Goal: Task Accomplishment & Management: Use online tool/utility

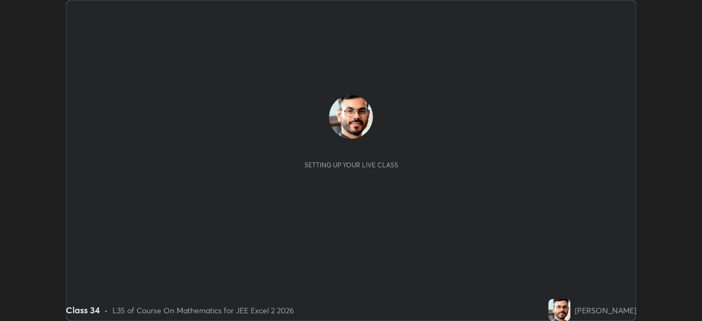
scroll to position [321, 701]
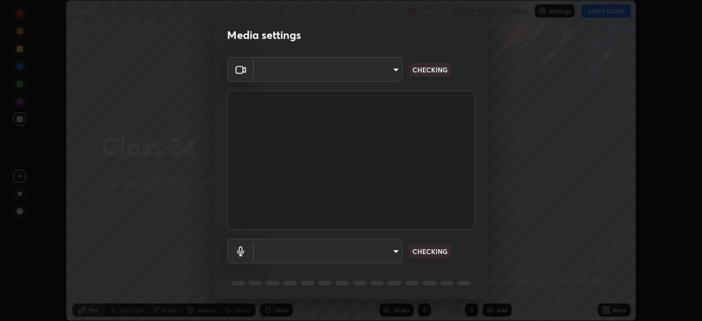
type input "134d1b19bf6860d587459906a7679876aeb3e381516b9be6bb745b9f97a347e3"
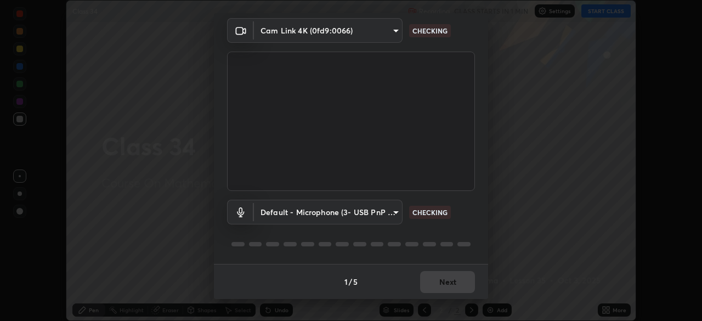
click at [358, 208] on body "Erase all Class 34 Recording CLASS STARTS IN 1 MIN Settings START CLASS Setting…" at bounding box center [351, 160] width 702 height 321
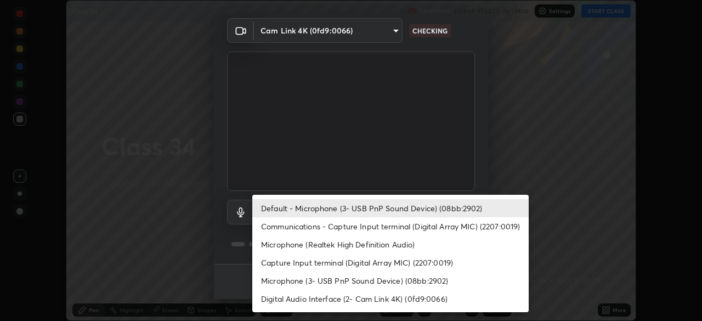
click at [353, 225] on li "Communications - Capture Input terminal (Digital Array MIC) (2207:0019)" at bounding box center [390, 226] width 276 height 18
type input "communications"
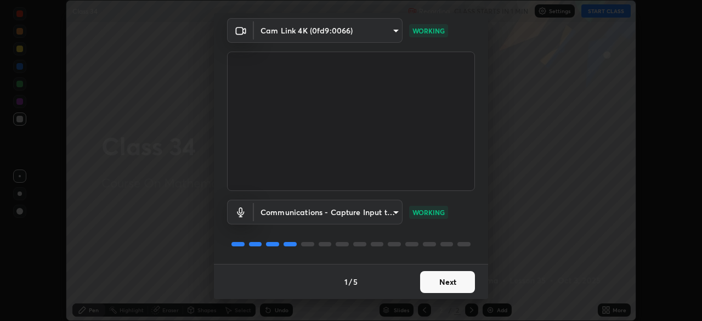
click at [440, 280] on button "Next" at bounding box center [447, 282] width 55 height 22
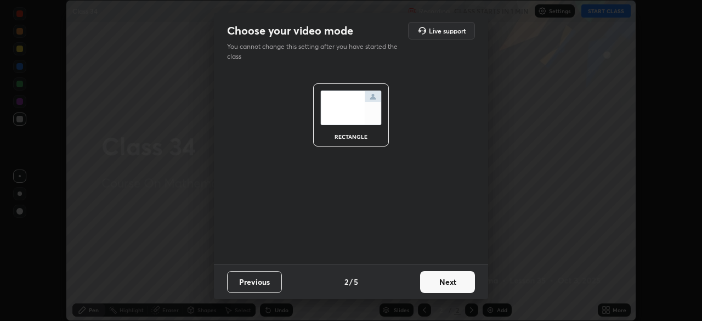
scroll to position [0, 0]
click at [457, 281] on button "Next" at bounding box center [447, 282] width 55 height 22
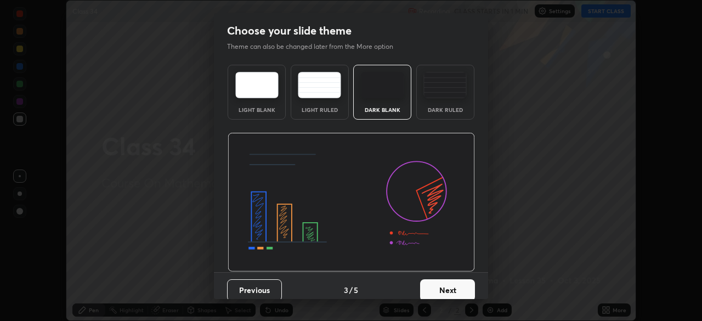
click at [450, 282] on button "Next" at bounding box center [447, 290] width 55 height 22
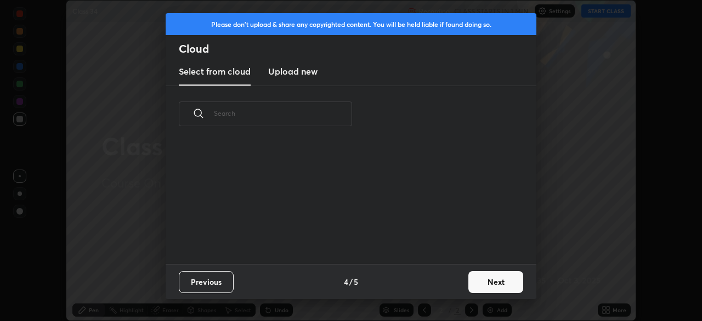
click at [450, 282] on div "Previous 4 / 5 Next" at bounding box center [351, 281] width 371 height 35
click at [483, 283] on button "Next" at bounding box center [495, 282] width 55 height 22
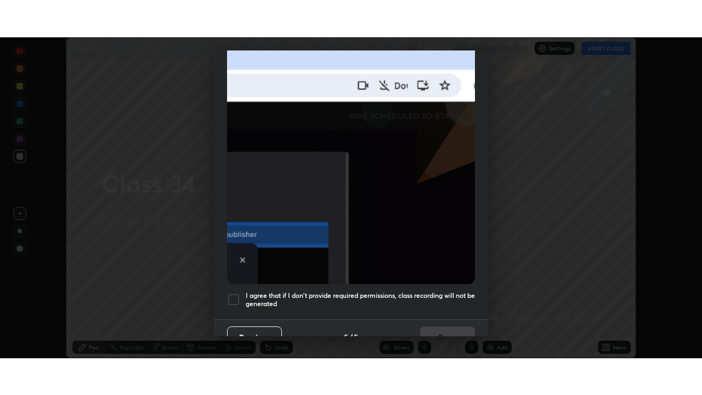
scroll to position [263, 0]
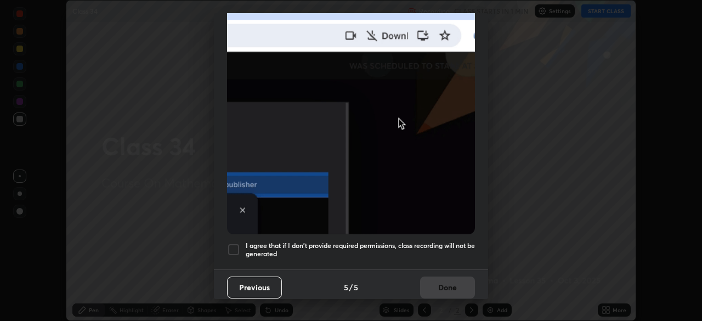
click at [234, 243] on div at bounding box center [233, 249] width 13 height 13
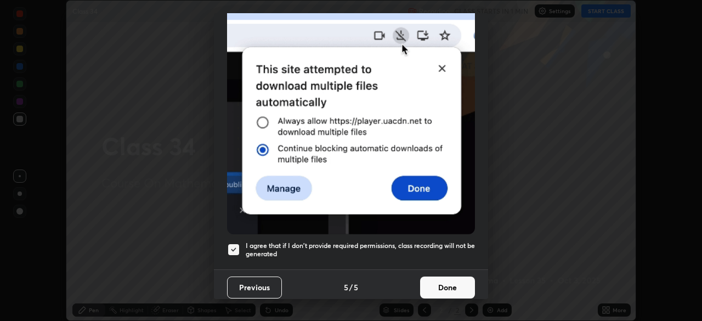
click at [438, 277] on button "Done" at bounding box center [447, 287] width 55 height 22
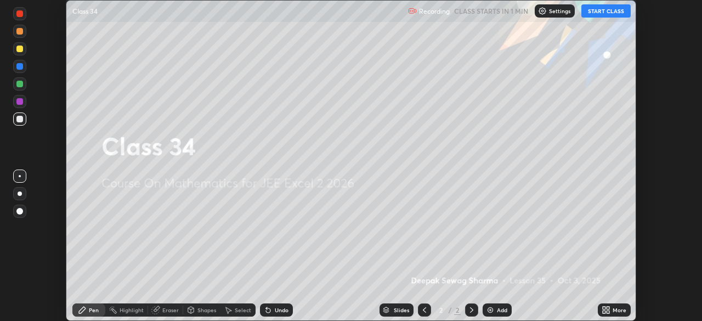
click at [607, 8] on button "START CLASS" at bounding box center [605, 10] width 49 height 13
click at [612, 310] on div "More" at bounding box center [614, 309] width 33 height 13
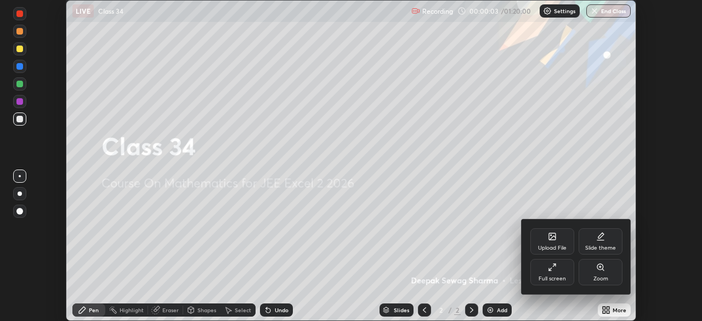
click at [563, 276] on div "Full screen" at bounding box center [552, 278] width 27 height 5
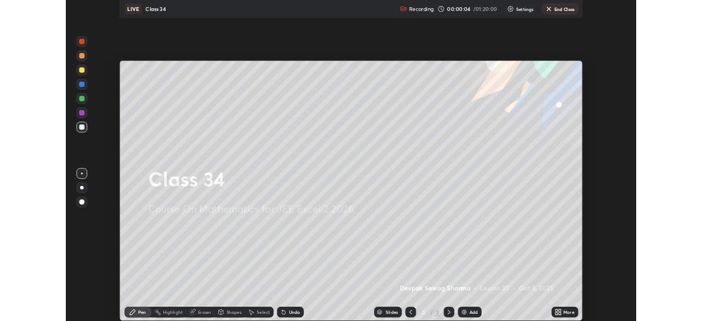
scroll to position [395, 702]
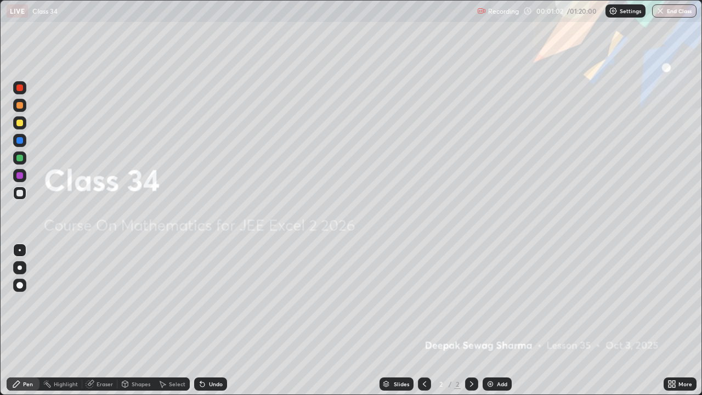
click at [676, 320] on div "More" at bounding box center [680, 383] width 33 height 13
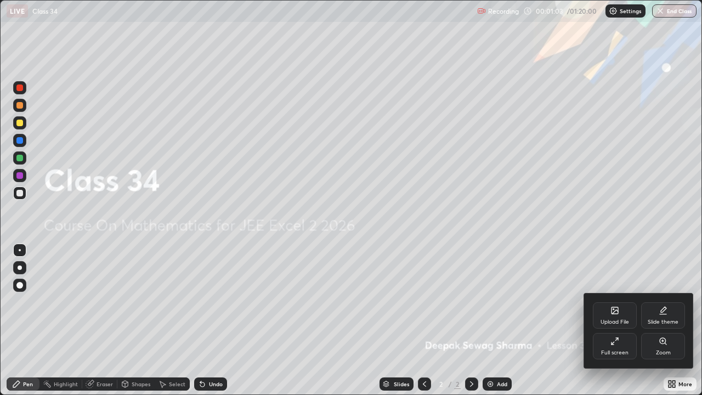
click at [608, 320] on div "Full screen" at bounding box center [615, 346] width 44 height 26
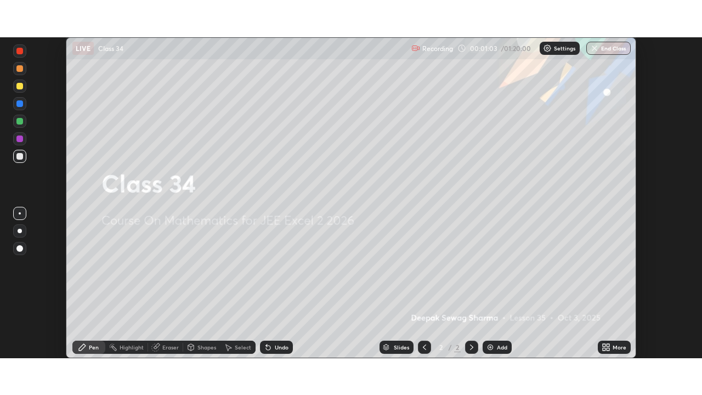
scroll to position [54520, 54139]
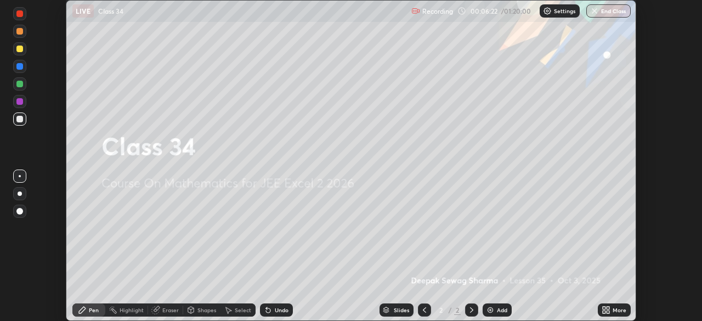
click at [608, 308] on icon at bounding box center [608, 308] width 3 height 3
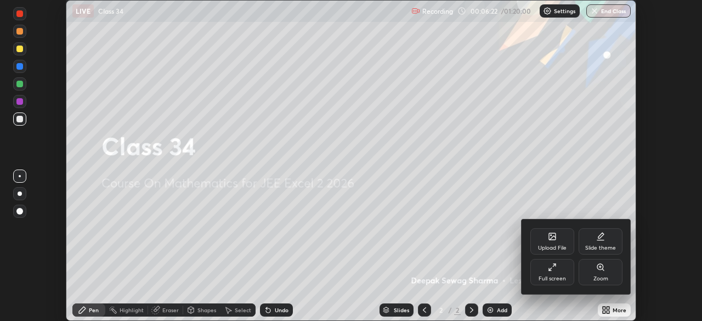
click at [553, 264] on icon at bounding box center [554, 265] width 2 height 2
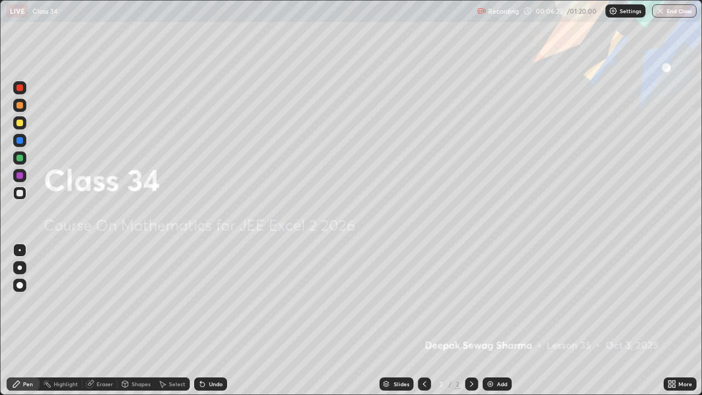
scroll to position [395, 702]
click at [491, 320] on img at bounding box center [490, 384] width 9 height 9
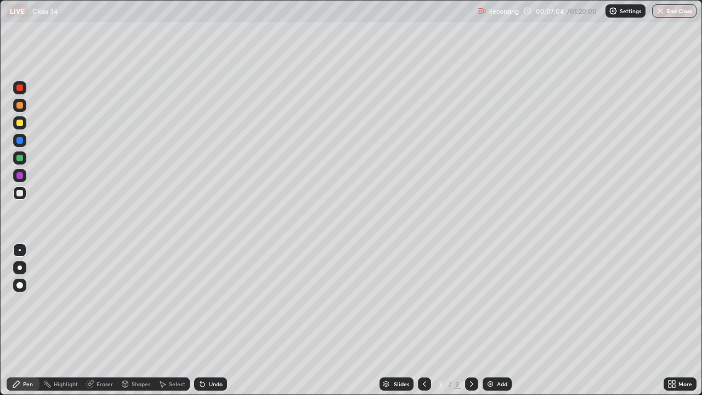
click at [22, 124] on div at bounding box center [19, 123] width 7 height 7
click at [21, 156] on div at bounding box center [19, 158] width 7 height 7
click at [21, 265] on div at bounding box center [19, 267] width 13 height 13
click at [18, 194] on div at bounding box center [19, 193] width 7 height 7
click at [18, 160] on div at bounding box center [19, 158] width 7 height 7
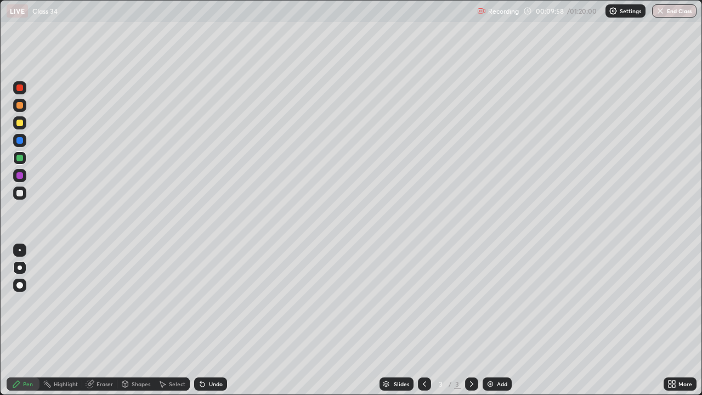
click at [19, 118] on div at bounding box center [19, 122] width 13 height 13
click at [20, 174] on div at bounding box center [19, 175] width 7 height 7
click at [487, 320] on img at bounding box center [490, 384] width 9 height 9
click at [22, 123] on div at bounding box center [19, 123] width 7 height 7
click at [17, 124] on div at bounding box center [19, 123] width 7 height 7
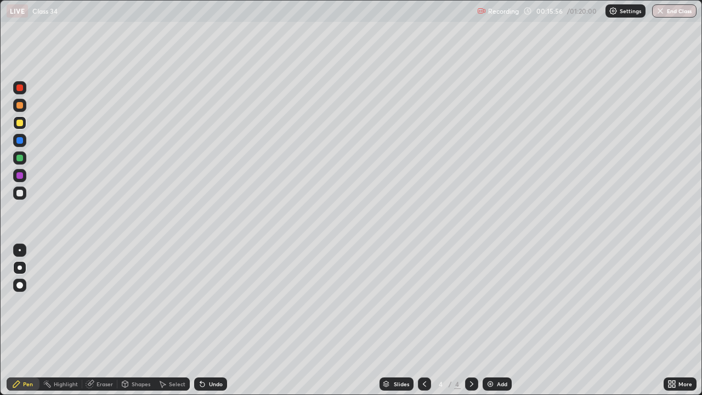
click at [424, 320] on icon at bounding box center [424, 383] width 3 height 5
click at [471, 320] on icon at bounding box center [471, 384] width 9 height 9
click at [471, 320] on icon at bounding box center [471, 383] width 3 height 5
click at [491, 320] on div "Slides 4 / 4 Add" at bounding box center [445, 384] width 437 height 22
click at [493, 320] on img at bounding box center [490, 384] width 9 height 9
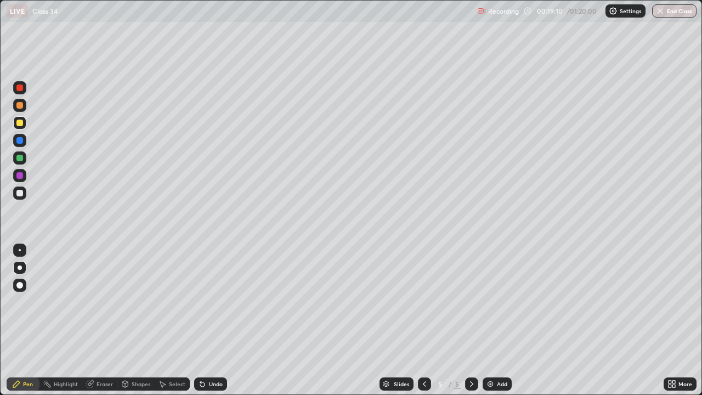
click at [24, 159] on div at bounding box center [19, 157] width 13 height 13
click at [20, 196] on div at bounding box center [19, 192] width 13 height 13
click at [19, 194] on div at bounding box center [19, 193] width 7 height 7
click at [209, 320] on div "Undo" at bounding box center [216, 383] width 14 height 5
click at [488, 320] on img at bounding box center [490, 384] width 9 height 9
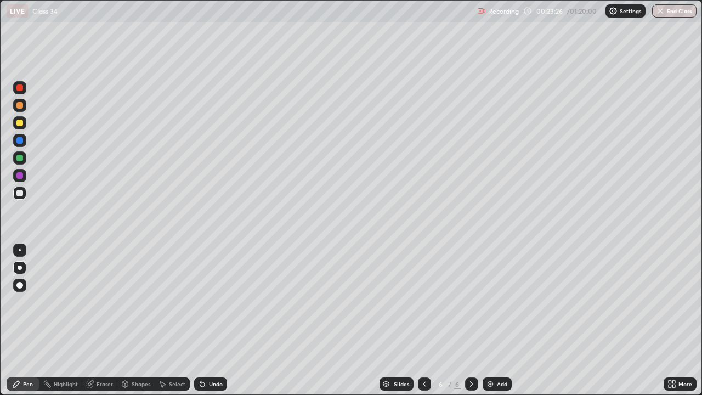
click at [209, 320] on div "Undo" at bounding box center [210, 383] width 33 height 13
click at [20, 122] on div at bounding box center [19, 123] width 7 height 7
click at [19, 158] on div at bounding box center [19, 158] width 7 height 7
click at [20, 186] on div at bounding box center [19, 192] width 13 height 13
click at [17, 106] on div at bounding box center [19, 105] width 7 height 7
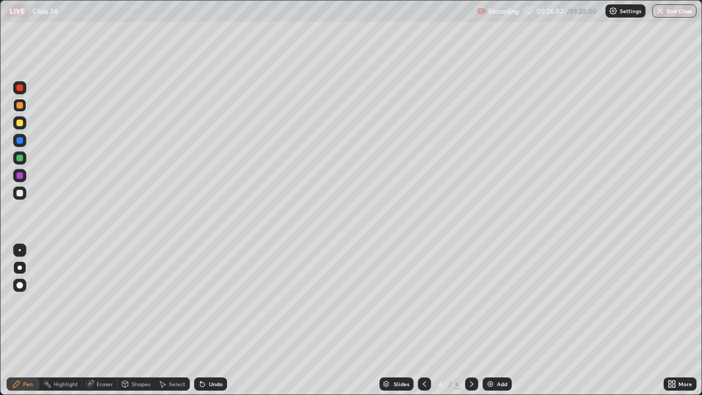
click at [15, 193] on div at bounding box center [19, 192] width 13 height 13
click at [211, 320] on div "Undo" at bounding box center [216, 383] width 14 height 5
click at [19, 157] on div at bounding box center [19, 158] width 7 height 7
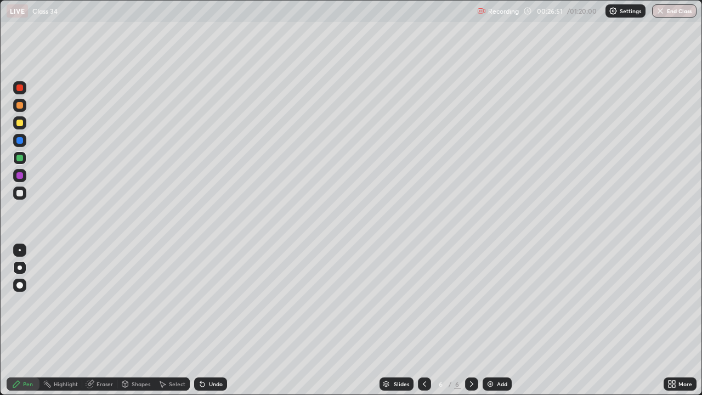
click at [209, 320] on div "Undo" at bounding box center [216, 383] width 14 height 5
click at [21, 103] on div at bounding box center [19, 105] width 7 height 7
click at [490, 320] on img at bounding box center [490, 384] width 9 height 9
click at [424, 320] on icon at bounding box center [424, 383] width 3 height 5
click at [471, 320] on icon at bounding box center [471, 384] width 9 height 9
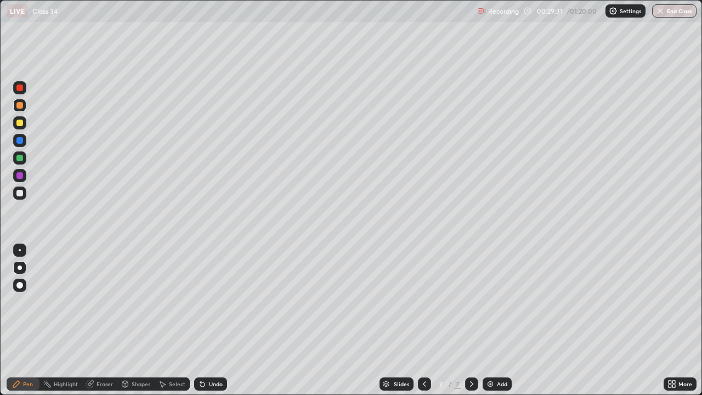
click at [423, 320] on icon at bounding box center [424, 384] width 9 height 9
click at [471, 320] on icon at bounding box center [471, 384] width 9 height 9
click at [424, 320] on icon at bounding box center [424, 384] width 9 height 9
click at [20, 195] on div at bounding box center [19, 193] width 7 height 7
click at [470, 320] on icon at bounding box center [471, 384] width 9 height 9
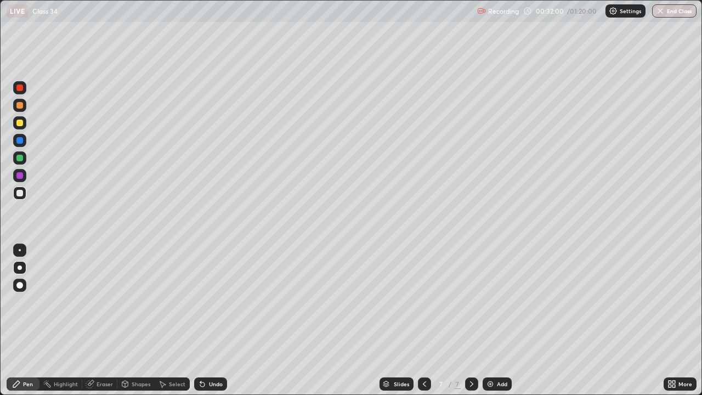
click at [19, 194] on div at bounding box center [19, 193] width 7 height 7
click at [21, 160] on div at bounding box center [19, 158] width 7 height 7
click at [423, 320] on icon at bounding box center [424, 384] width 9 height 9
click at [422, 320] on icon at bounding box center [424, 384] width 9 height 9
click at [468, 320] on div at bounding box center [471, 383] width 13 height 13
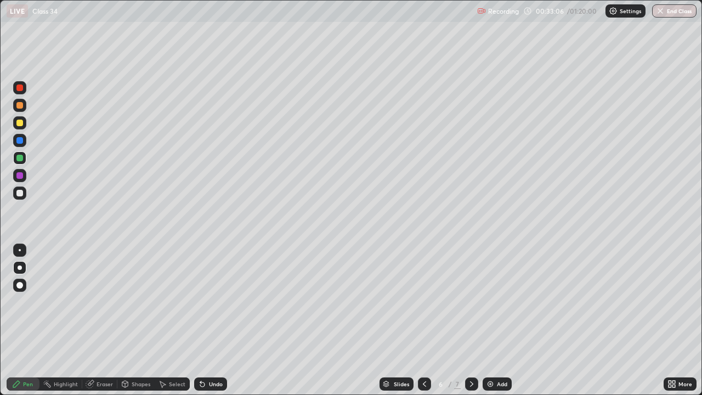
click at [471, 320] on icon at bounding box center [471, 384] width 9 height 9
click at [472, 320] on icon at bounding box center [471, 384] width 9 height 9
click at [490, 320] on img at bounding box center [490, 384] width 9 height 9
click at [19, 196] on div at bounding box center [19, 193] width 7 height 7
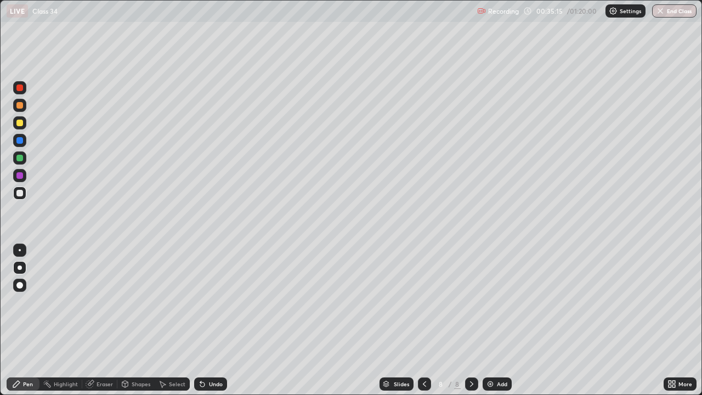
click at [21, 141] on div at bounding box center [19, 140] width 7 height 7
click at [20, 125] on div at bounding box center [19, 123] width 7 height 7
click at [19, 157] on div at bounding box center [19, 158] width 7 height 7
click at [18, 192] on div at bounding box center [19, 193] width 7 height 7
click at [469, 320] on icon at bounding box center [471, 384] width 9 height 9
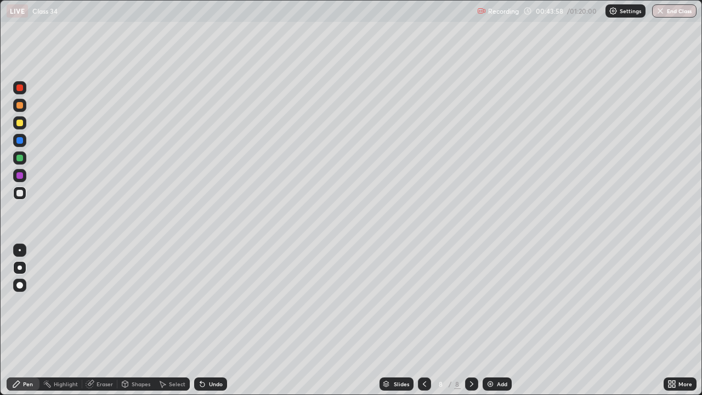
click at [492, 320] on img at bounding box center [490, 384] width 9 height 9
click at [19, 120] on div at bounding box center [19, 123] width 7 height 7
click at [19, 192] on div at bounding box center [19, 193] width 7 height 7
click at [209, 320] on div "Undo" at bounding box center [216, 383] width 14 height 5
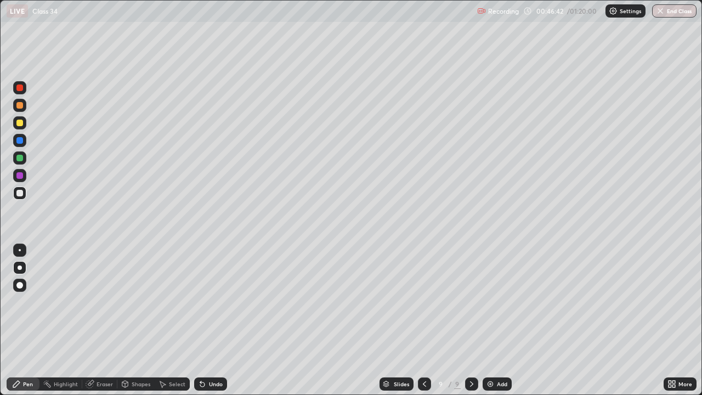
click at [210, 320] on div "Undo" at bounding box center [210, 383] width 33 height 13
click at [206, 320] on div "Undo" at bounding box center [210, 383] width 33 height 13
click at [198, 320] on icon at bounding box center [202, 384] width 9 height 9
click at [209, 320] on div "Undo" at bounding box center [216, 383] width 14 height 5
click at [212, 320] on div "Undo" at bounding box center [210, 383] width 33 height 13
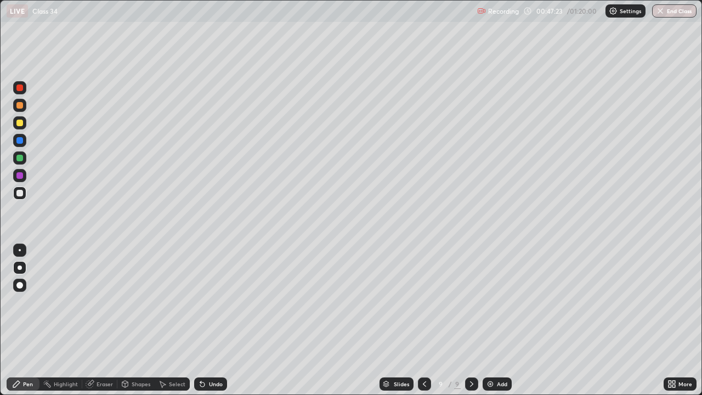
click at [21, 156] on div at bounding box center [19, 158] width 7 height 7
click at [423, 320] on icon at bounding box center [424, 383] width 3 height 5
click at [469, 320] on icon at bounding box center [471, 384] width 9 height 9
click at [20, 124] on div at bounding box center [19, 123] width 7 height 7
click at [19, 192] on div at bounding box center [19, 193] width 7 height 7
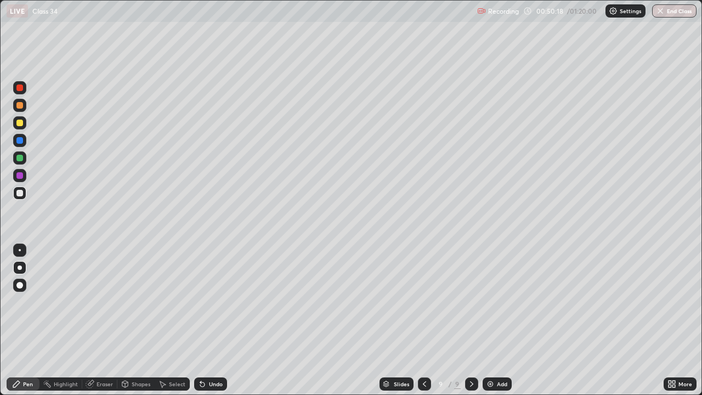
click at [22, 159] on div at bounding box center [19, 158] width 7 height 7
click at [97, 320] on div "Eraser" at bounding box center [105, 383] width 16 height 5
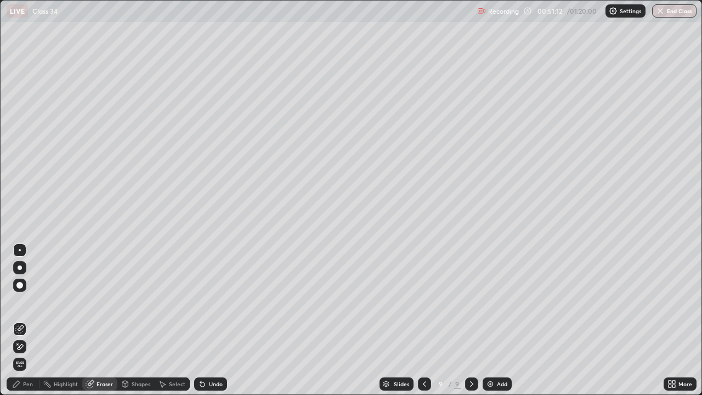
click at [20, 320] on icon at bounding box center [16, 384] width 9 height 9
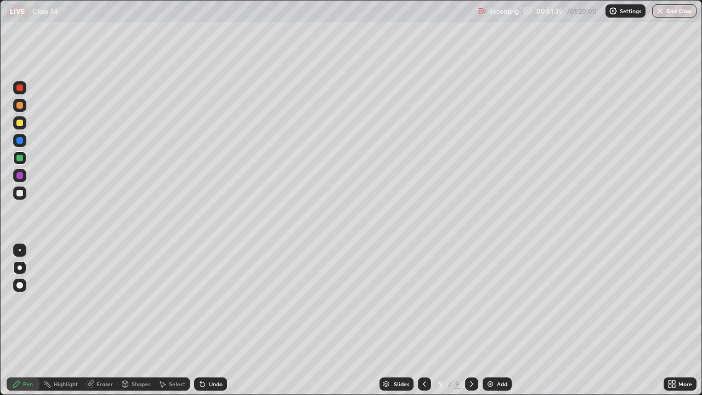
click at [166, 320] on div "Select" at bounding box center [172, 383] width 35 height 13
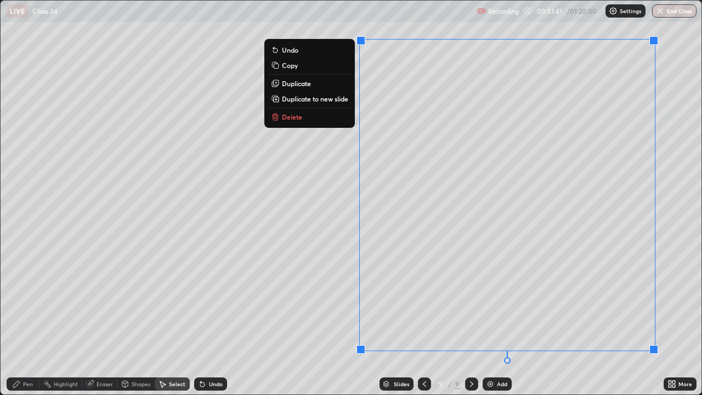
click at [323, 98] on p "Duplicate to new slide" at bounding box center [315, 98] width 66 height 9
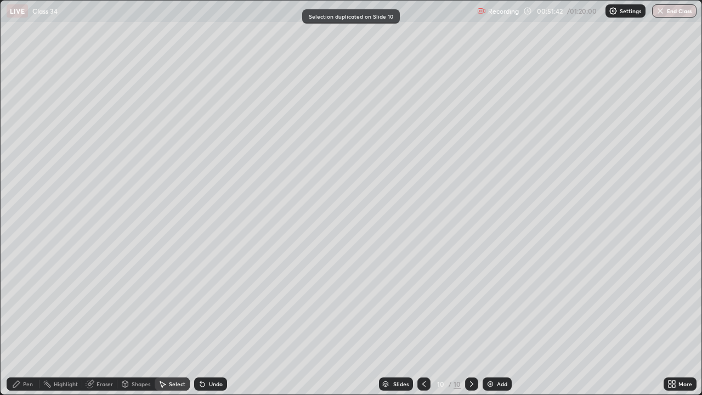
click at [30, 320] on div "Pen" at bounding box center [28, 383] width 10 height 5
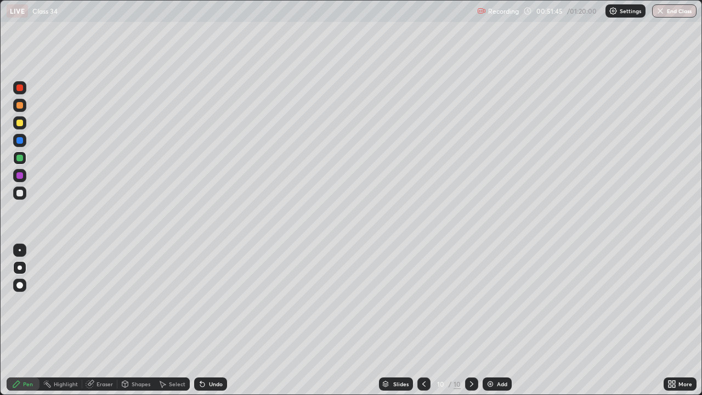
click at [94, 320] on icon at bounding box center [90, 384] width 9 height 9
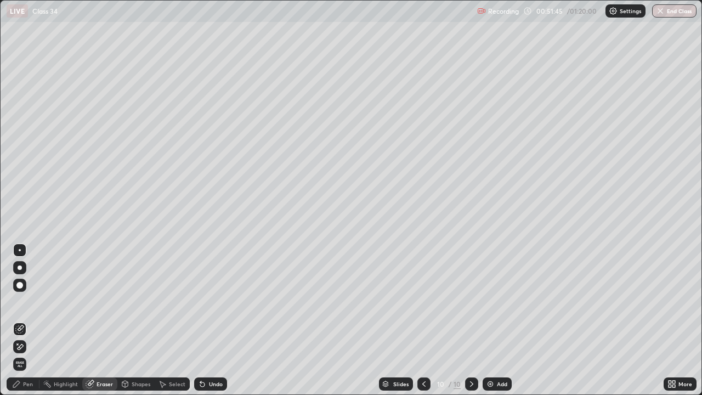
click at [19, 320] on icon at bounding box center [19, 346] width 9 height 9
click at [14, 320] on icon at bounding box center [16, 384] width 7 height 7
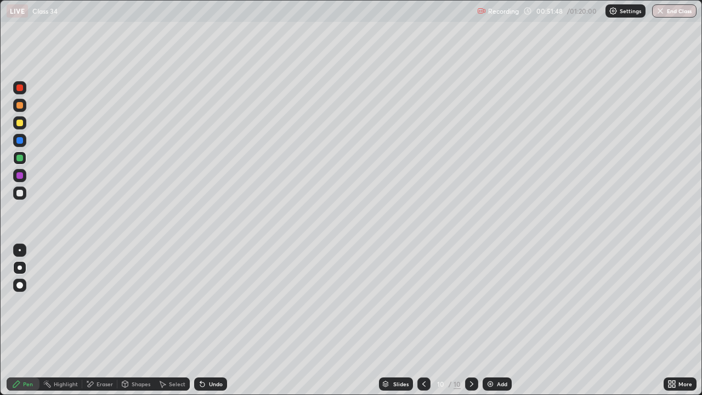
click at [19, 101] on div at bounding box center [19, 105] width 13 height 13
click at [20, 122] on div at bounding box center [19, 123] width 7 height 7
click at [423, 320] on icon at bounding box center [424, 384] width 9 height 9
click at [471, 320] on icon at bounding box center [471, 384] width 9 height 9
click at [423, 320] on icon at bounding box center [424, 384] width 9 height 9
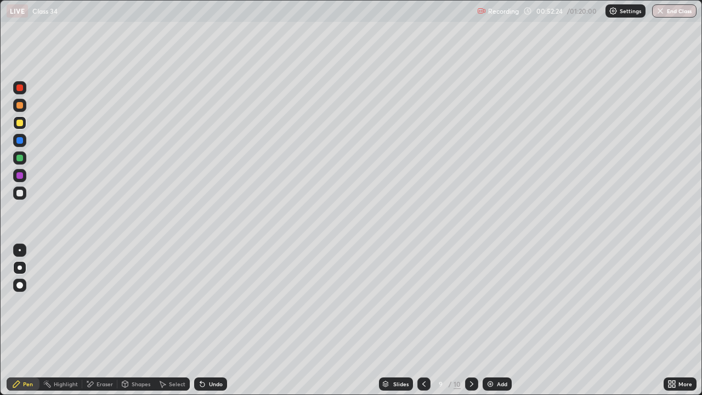
click at [471, 320] on icon at bounding box center [471, 384] width 9 height 9
click at [422, 320] on icon at bounding box center [424, 384] width 9 height 9
click at [468, 320] on icon at bounding box center [471, 384] width 9 height 9
click at [211, 320] on div "Undo" at bounding box center [216, 383] width 14 height 5
click at [422, 320] on icon at bounding box center [424, 384] width 9 height 9
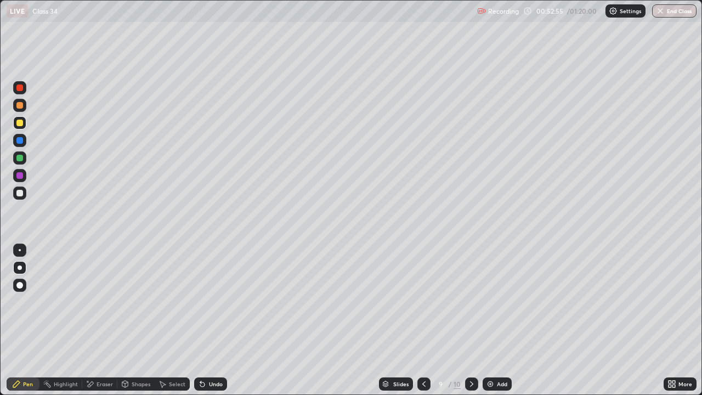
click at [470, 320] on icon at bounding box center [471, 384] width 9 height 9
click at [487, 320] on img at bounding box center [490, 384] width 9 height 9
click at [18, 105] on div at bounding box center [19, 105] width 7 height 7
click at [423, 320] on icon at bounding box center [424, 383] width 3 height 5
click at [423, 320] on icon at bounding box center [424, 384] width 9 height 9
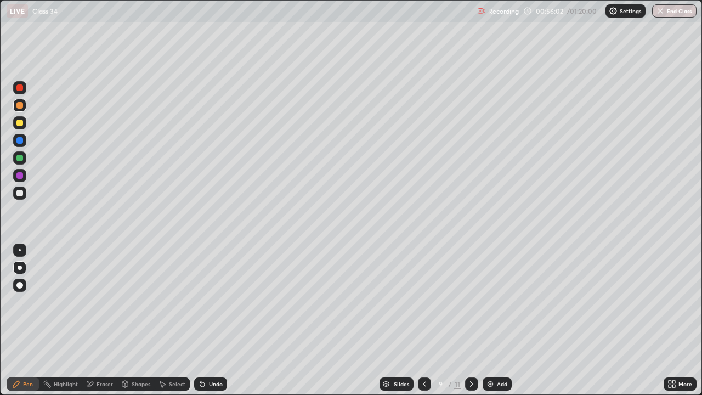
click at [471, 320] on icon at bounding box center [471, 384] width 9 height 9
click at [15, 194] on div at bounding box center [19, 192] width 13 height 13
click at [424, 320] on icon at bounding box center [424, 383] width 3 height 5
click at [469, 320] on icon at bounding box center [471, 384] width 9 height 9
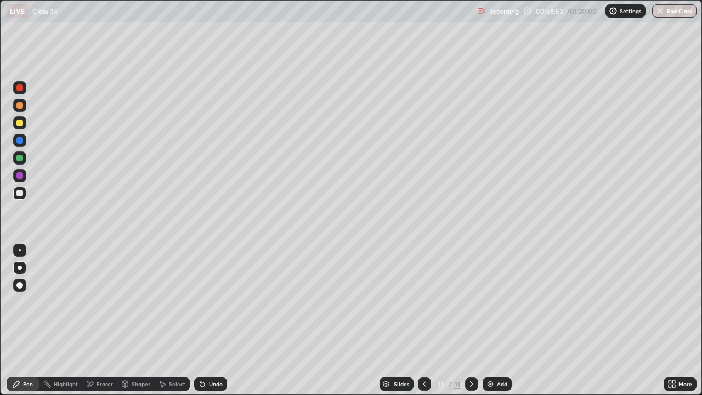
click at [20, 161] on div at bounding box center [19, 158] width 7 height 7
click at [19, 193] on div at bounding box center [19, 193] width 7 height 7
click at [15, 175] on div at bounding box center [19, 175] width 13 height 13
click at [169, 320] on div "Select" at bounding box center [172, 383] width 35 height 13
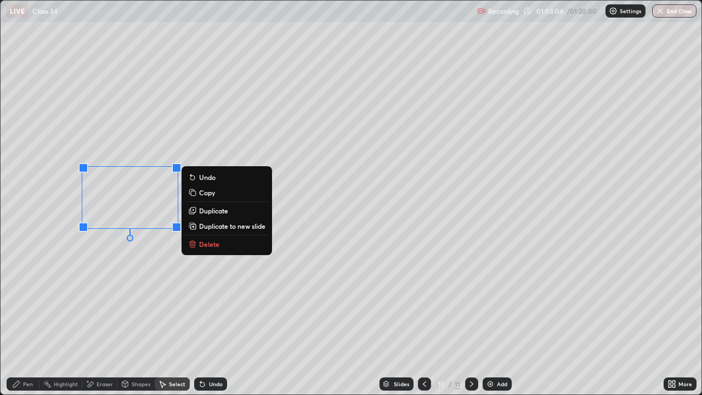
click at [214, 226] on p "Duplicate to new slide" at bounding box center [232, 226] width 66 height 9
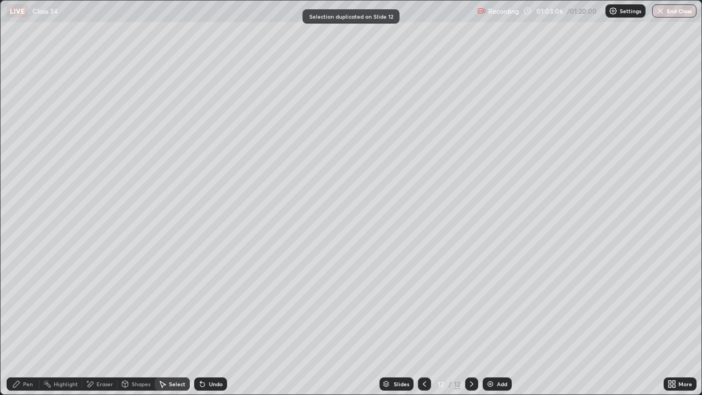
click at [26, 320] on div "Pen" at bounding box center [23, 383] width 33 height 13
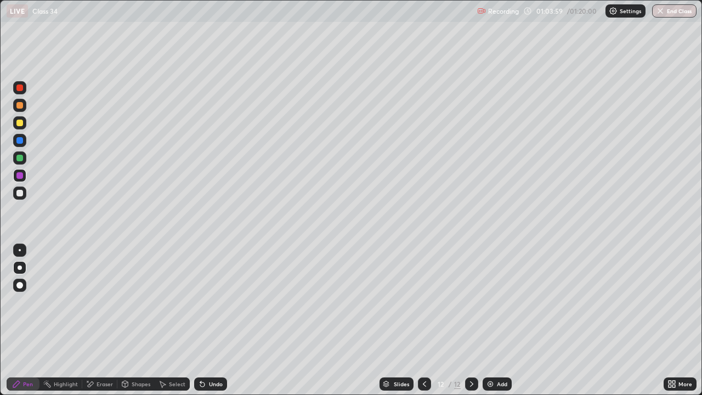
click at [423, 320] on icon at bounding box center [424, 384] width 9 height 9
click at [472, 320] on div at bounding box center [471, 383] width 13 height 13
click at [423, 320] on icon at bounding box center [424, 384] width 9 height 9
click at [470, 320] on icon at bounding box center [471, 384] width 9 height 9
click at [97, 320] on div "Eraser" at bounding box center [105, 383] width 16 height 5
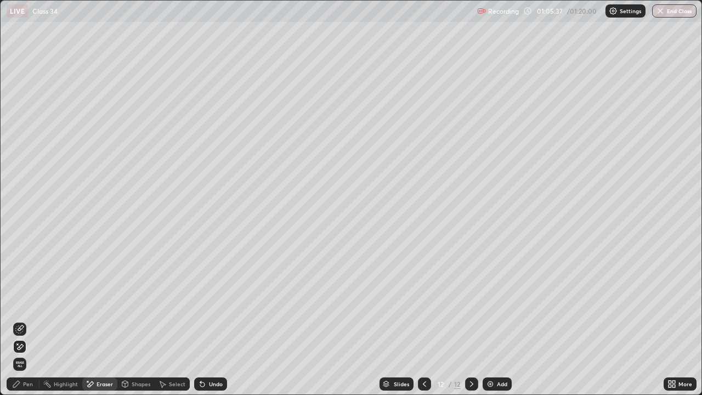
click at [20, 320] on span "Erase all" at bounding box center [20, 364] width 12 height 7
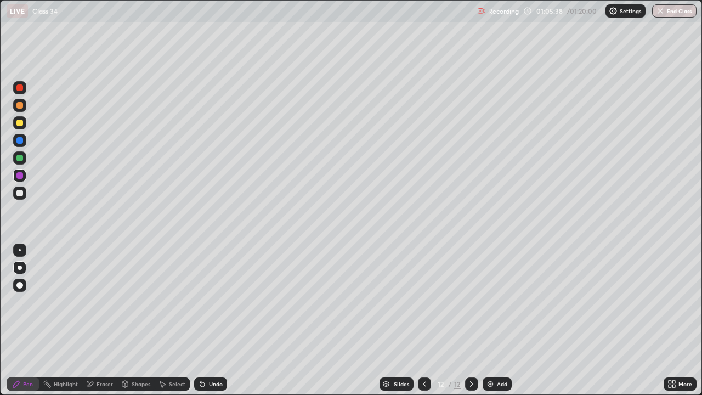
click at [423, 320] on icon at bounding box center [424, 384] width 9 height 9
click at [469, 320] on icon at bounding box center [471, 384] width 9 height 9
click at [423, 320] on icon at bounding box center [424, 384] width 9 height 9
click at [470, 320] on icon at bounding box center [471, 384] width 9 height 9
click at [470, 320] on icon at bounding box center [471, 383] width 3 height 5
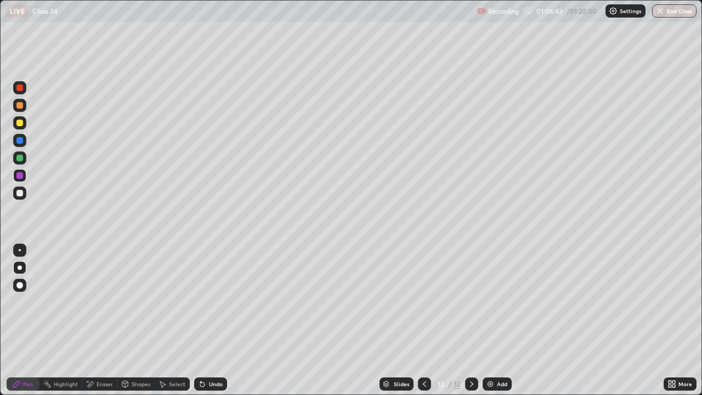
click at [494, 320] on img at bounding box center [490, 384] width 9 height 9
click at [20, 122] on div at bounding box center [19, 123] width 7 height 7
click at [207, 320] on div "Undo" at bounding box center [210, 383] width 33 height 13
click at [423, 320] on icon at bounding box center [424, 384] width 9 height 9
click at [424, 320] on icon at bounding box center [424, 384] width 9 height 9
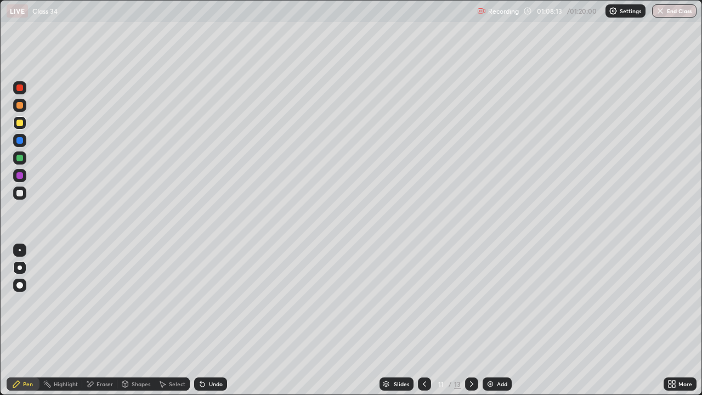
click at [472, 320] on icon at bounding box center [471, 384] width 9 height 9
click at [471, 320] on icon at bounding box center [471, 384] width 9 height 9
click at [19, 191] on div at bounding box center [19, 193] width 7 height 7
click at [167, 320] on div "Select" at bounding box center [172, 383] width 35 height 13
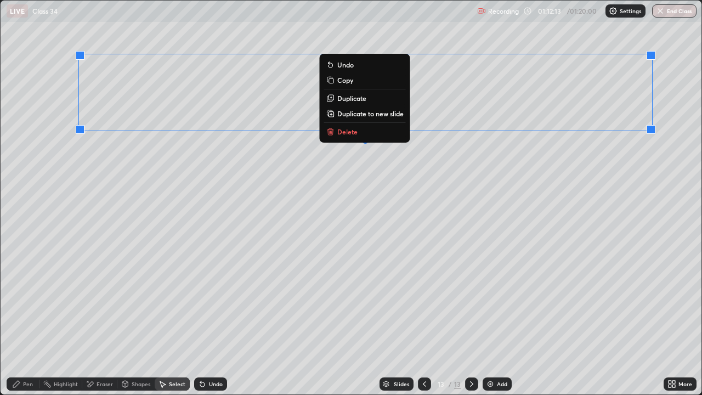
click at [357, 115] on p "Duplicate to new slide" at bounding box center [370, 113] width 66 height 9
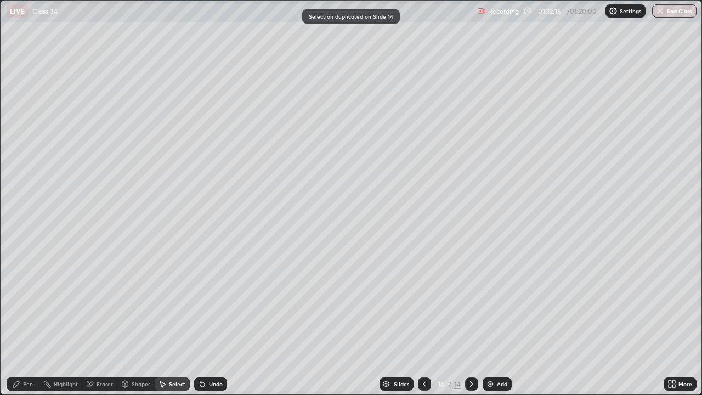
click at [21, 320] on icon at bounding box center [16, 384] width 9 height 9
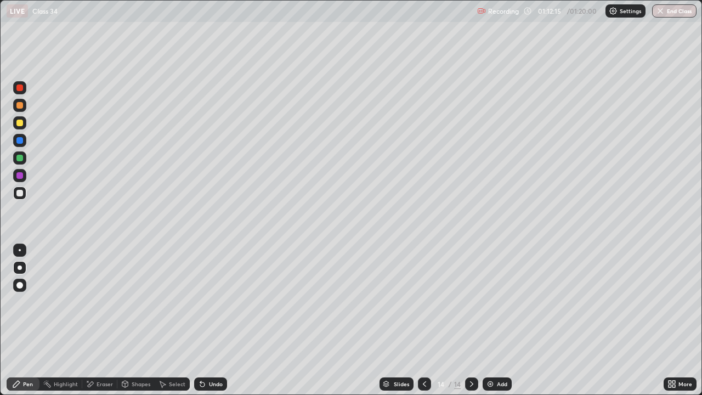
click at [22, 195] on div at bounding box center [19, 193] width 7 height 7
click at [94, 320] on icon at bounding box center [90, 384] width 9 height 9
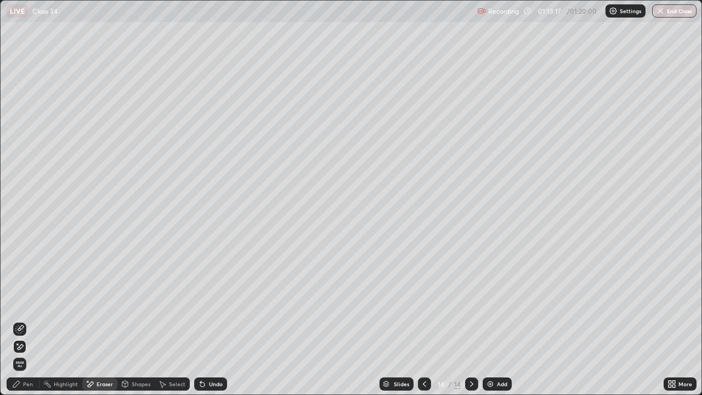
click at [25, 320] on div "Pen" at bounding box center [23, 383] width 33 height 13
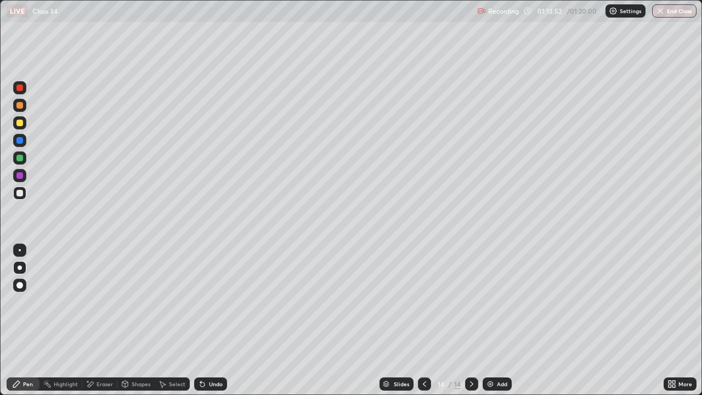
click at [20, 159] on div at bounding box center [19, 158] width 7 height 7
click at [19, 191] on div at bounding box center [19, 193] width 7 height 7
click at [16, 178] on div at bounding box center [19, 175] width 7 height 7
click at [471, 320] on icon at bounding box center [471, 384] width 9 height 9
click at [425, 320] on div at bounding box center [424, 383] width 13 height 13
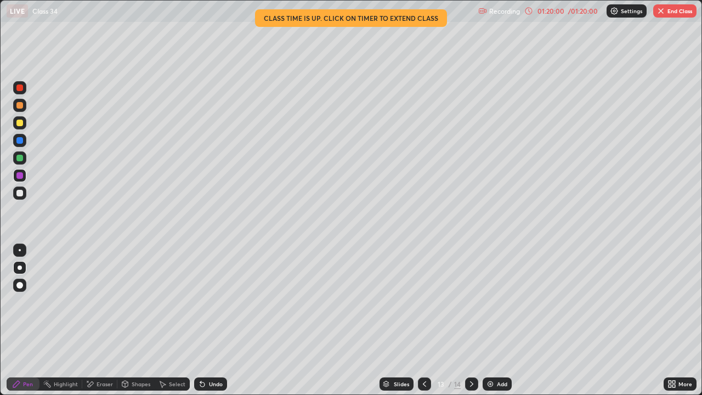
click at [664, 12] on img "button" at bounding box center [660, 11] width 9 height 9
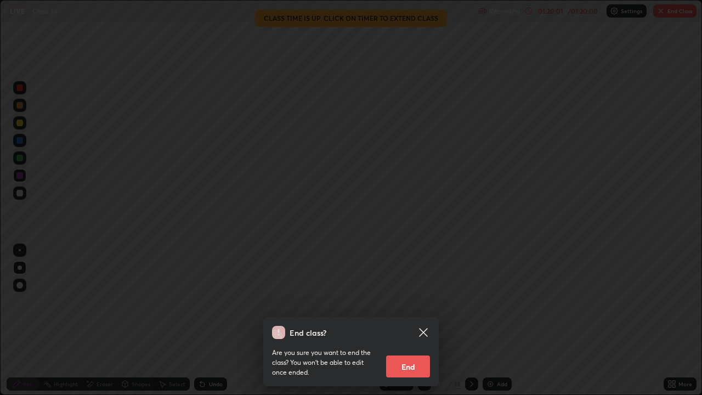
click at [398, 320] on button "End" at bounding box center [408, 366] width 44 height 22
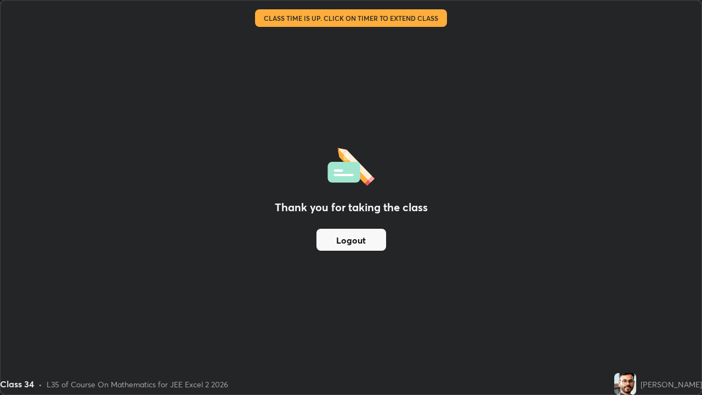
click at [342, 241] on button "Logout" at bounding box center [351, 240] width 70 height 22
